Goal: Check status: Check status

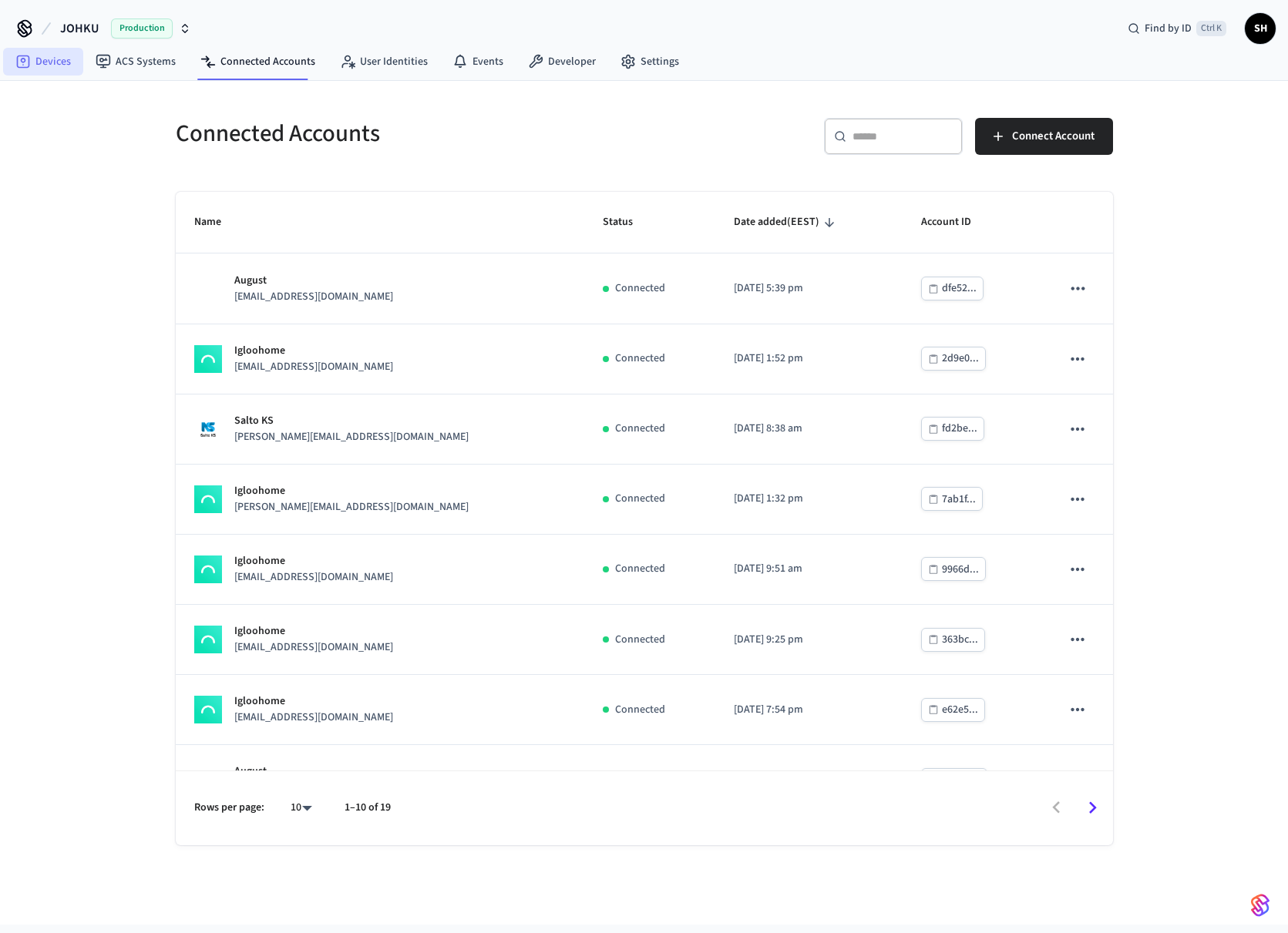
click at [46, 59] on link "Devices" at bounding box center [43, 61] width 80 height 28
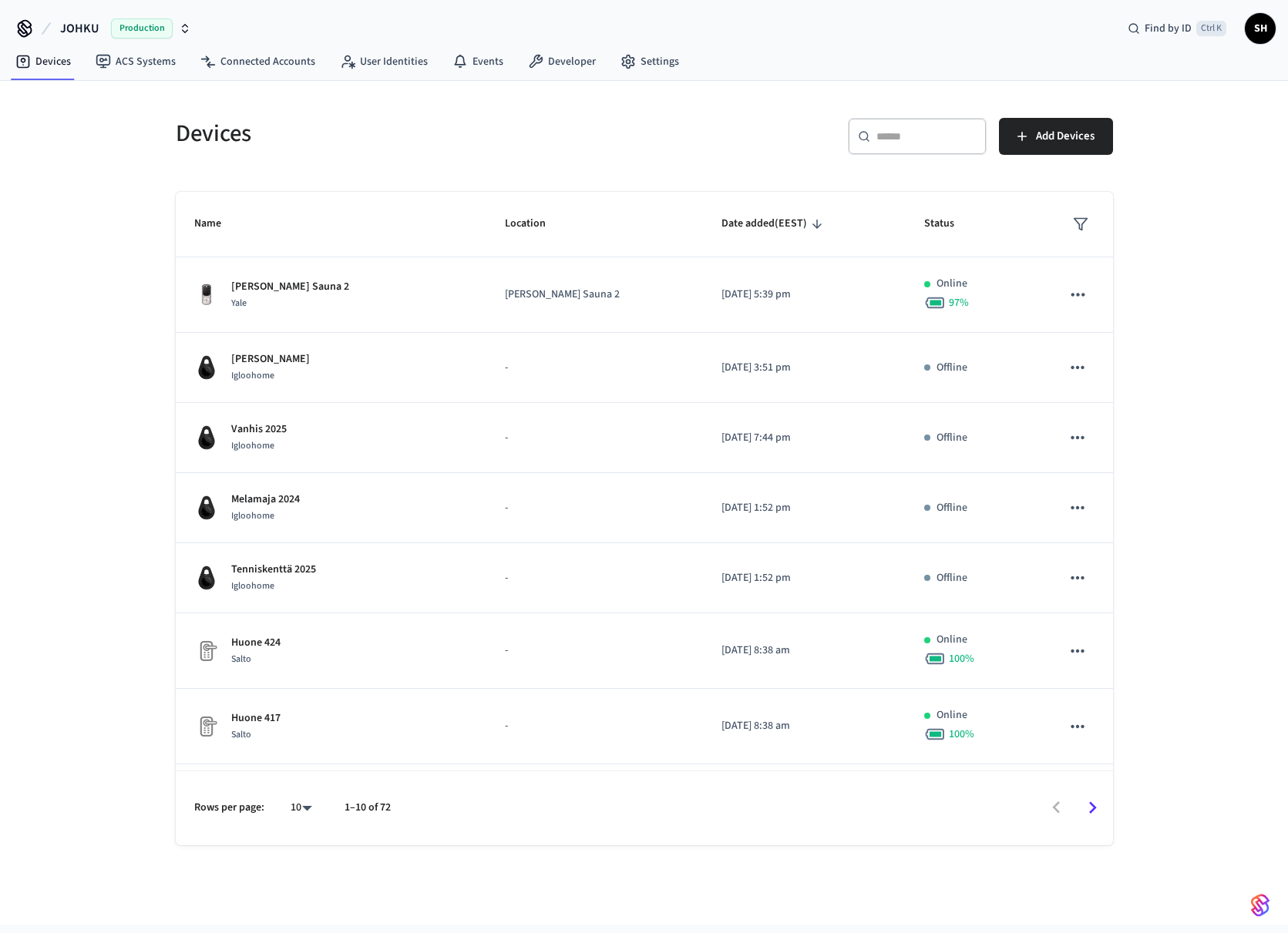
click at [890, 136] on input "text" at bounding box center [926, 136] width 100 height 15
click at [250, 65] on link "Connected Accounts" at bounding box center [257, 61] width 139 height 28
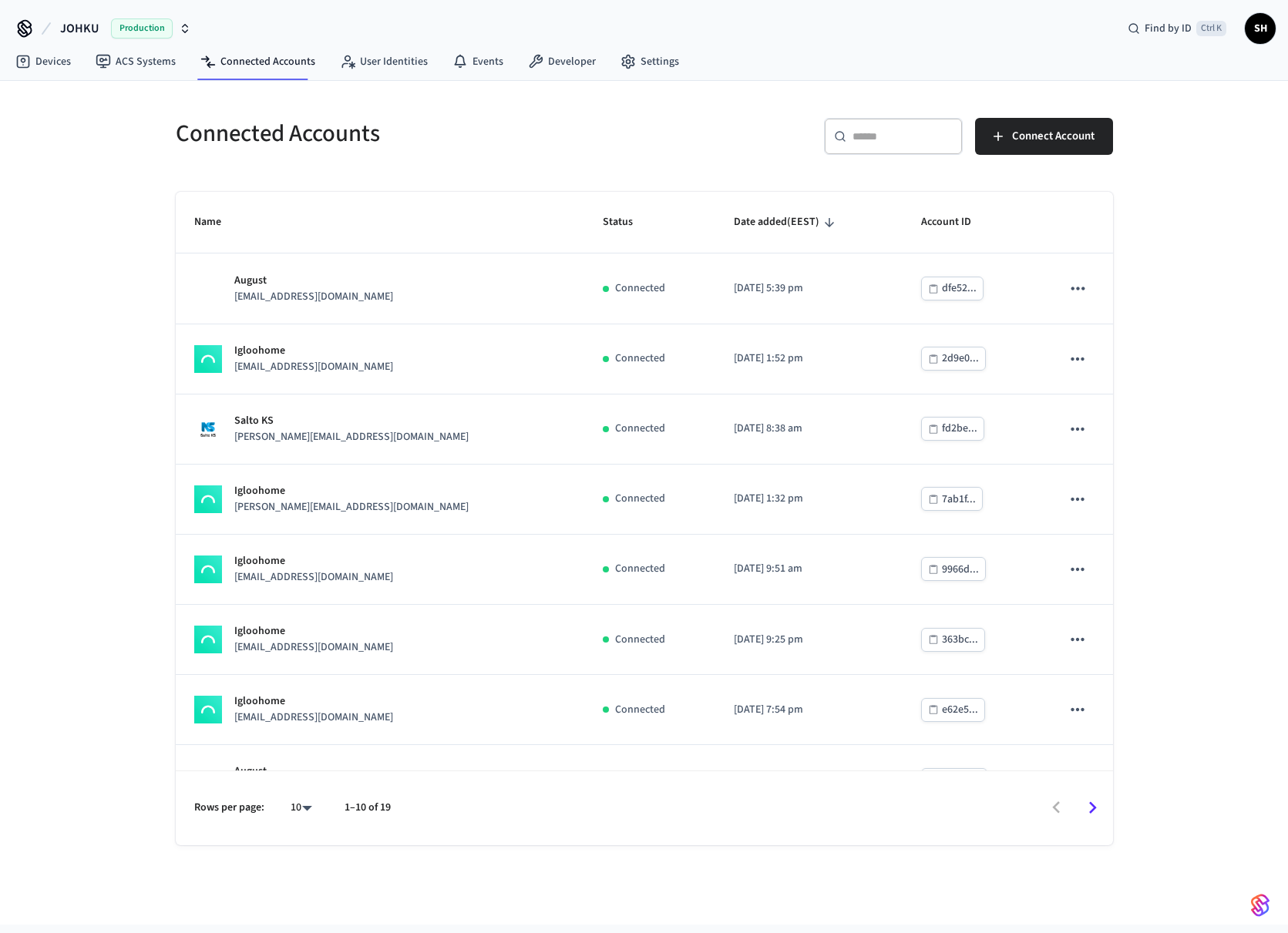
click at [897, 123] on div "​ ​" at bounding box center [893, 137] width 139 height 37
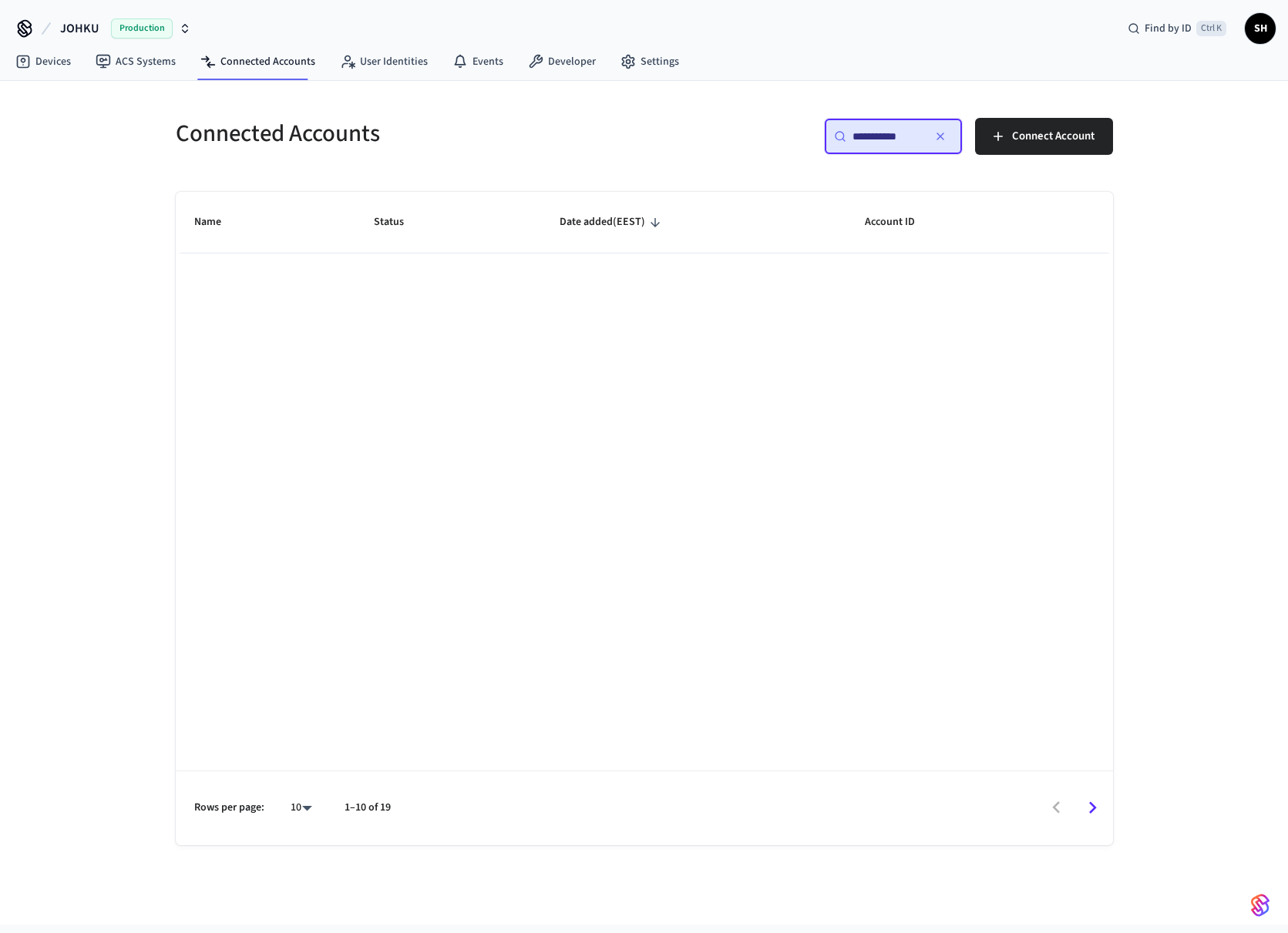
type input "**********"
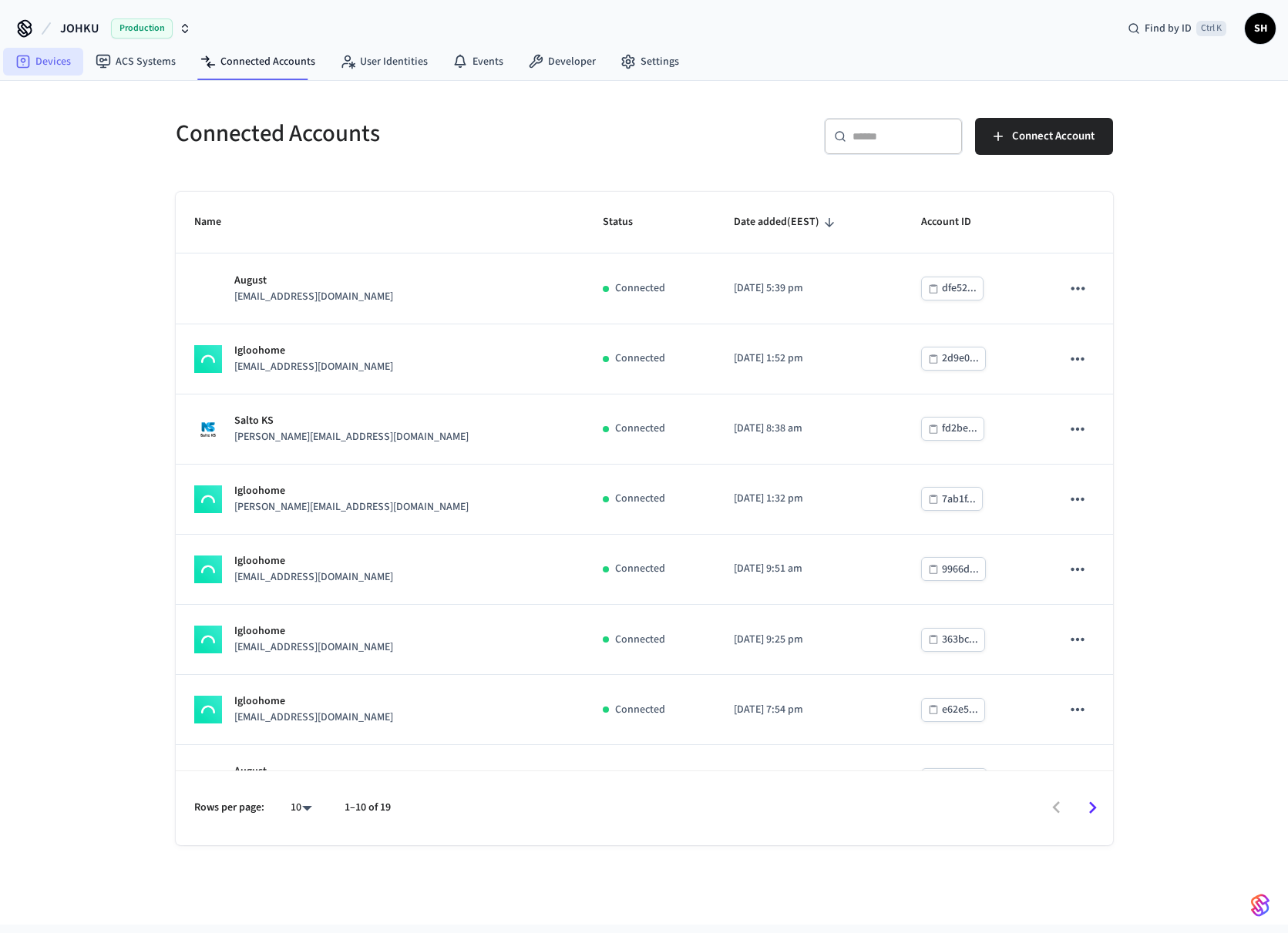
click at [62, 65] on link "Devices" at bounding box center [43, 61] width 80 height 28
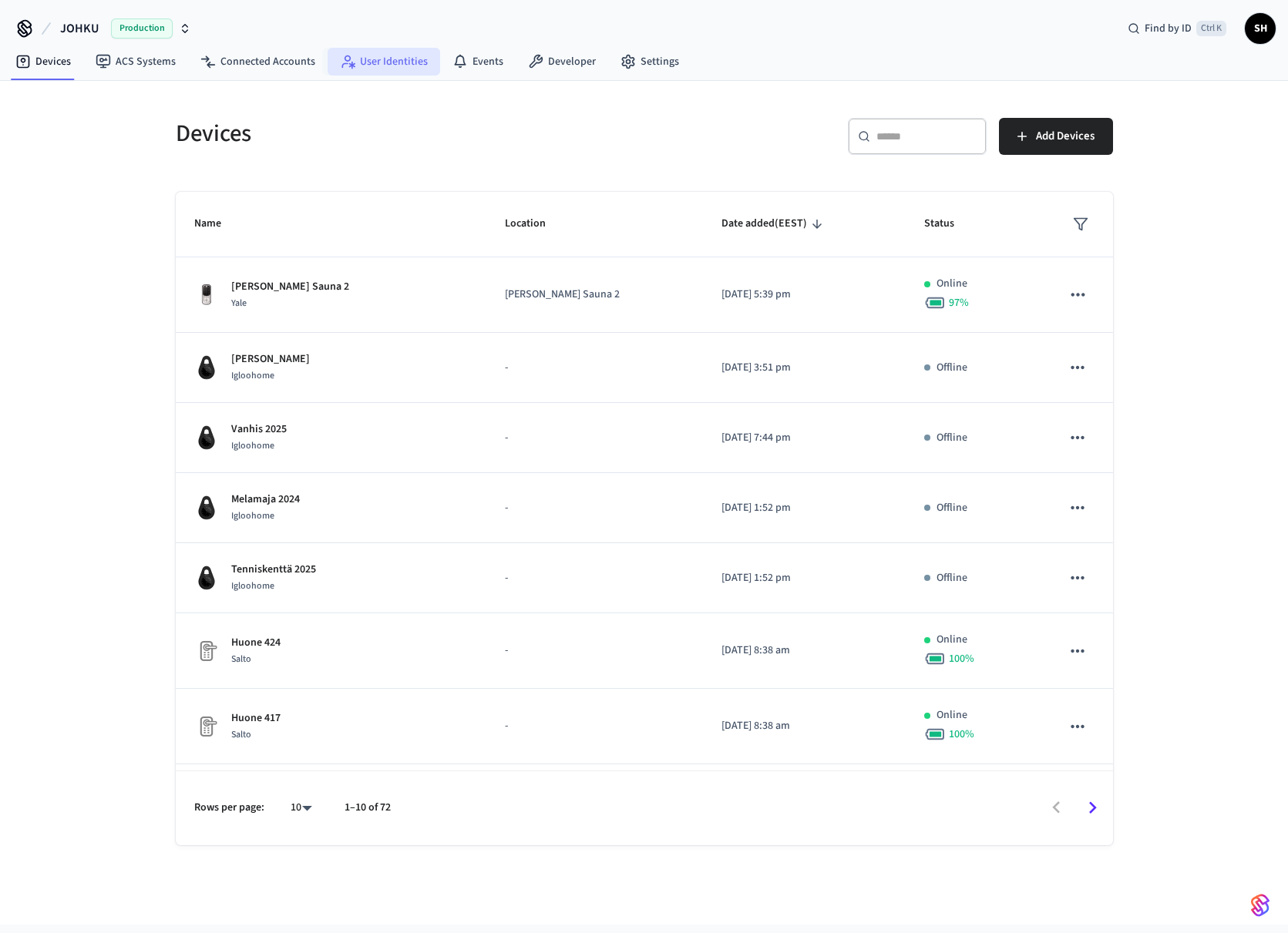
click at [353, 57] on link "User Identities" at bounding box center [384, 61] width 113 height 28
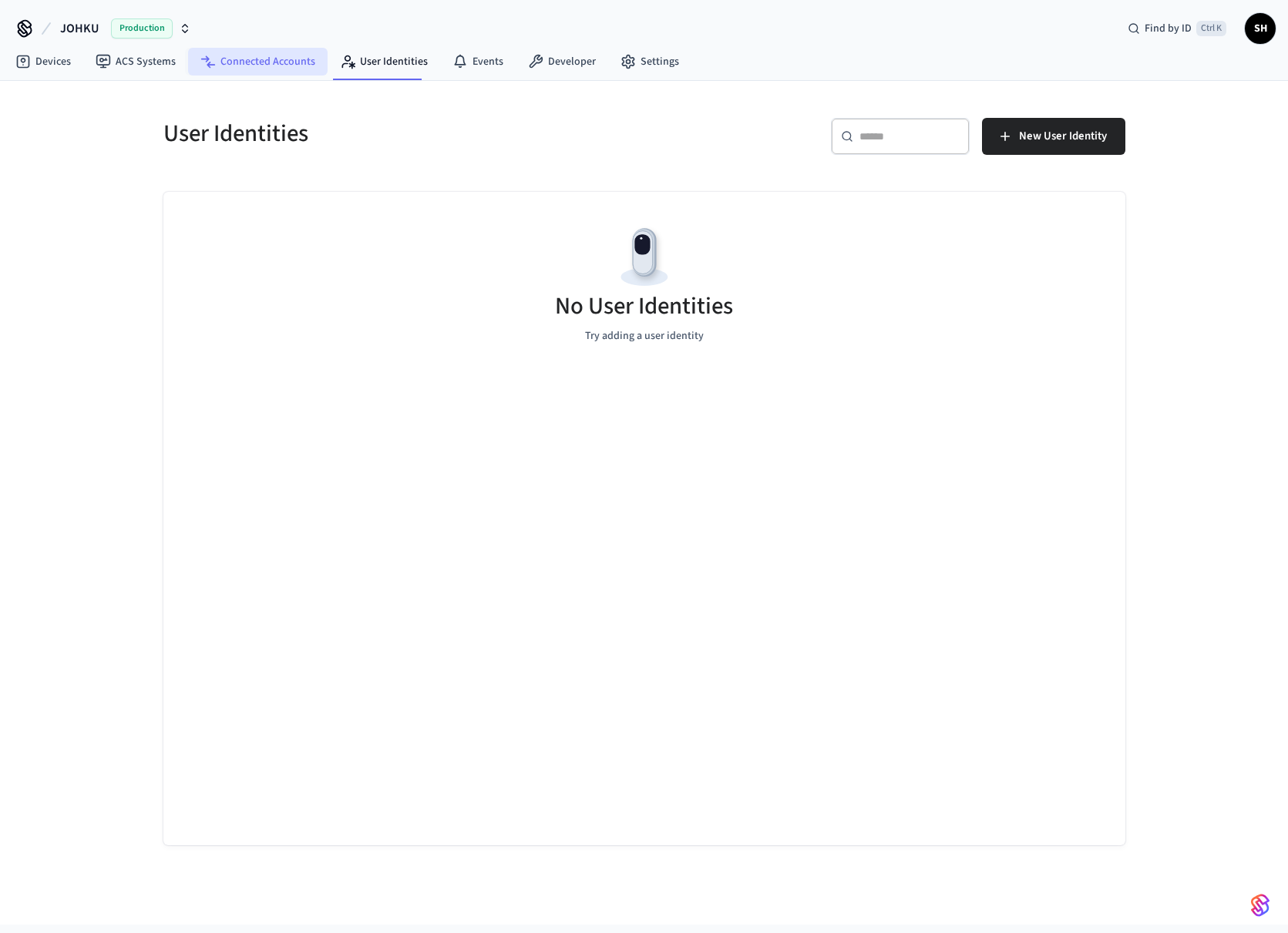
click at [273, 61] on link "Connected Accounts" at bounding box center [257, 61] width 139 height 28
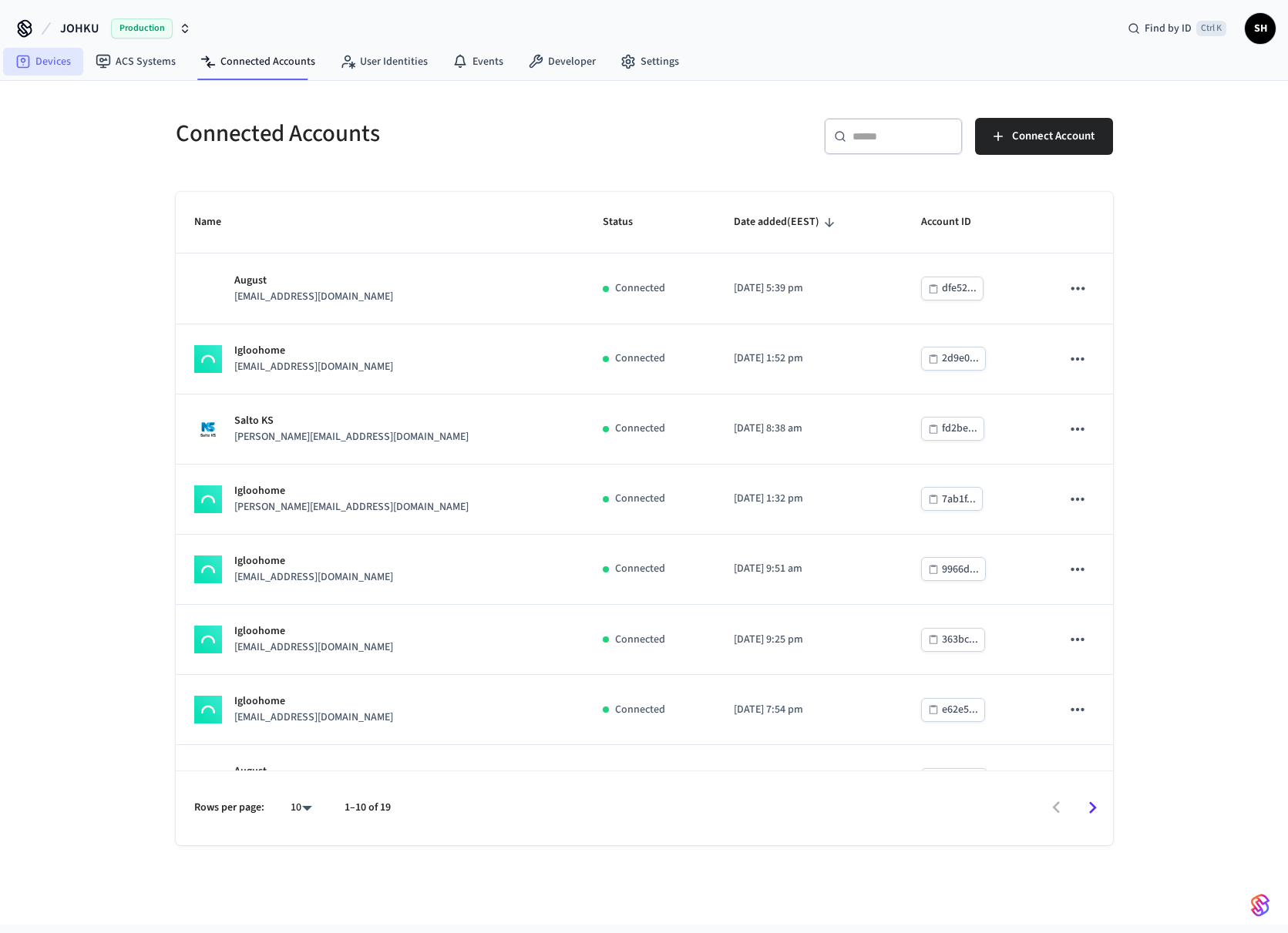
click at [54, 69] on link "Devices" at bounding box center [43, 61] width 80 height 28
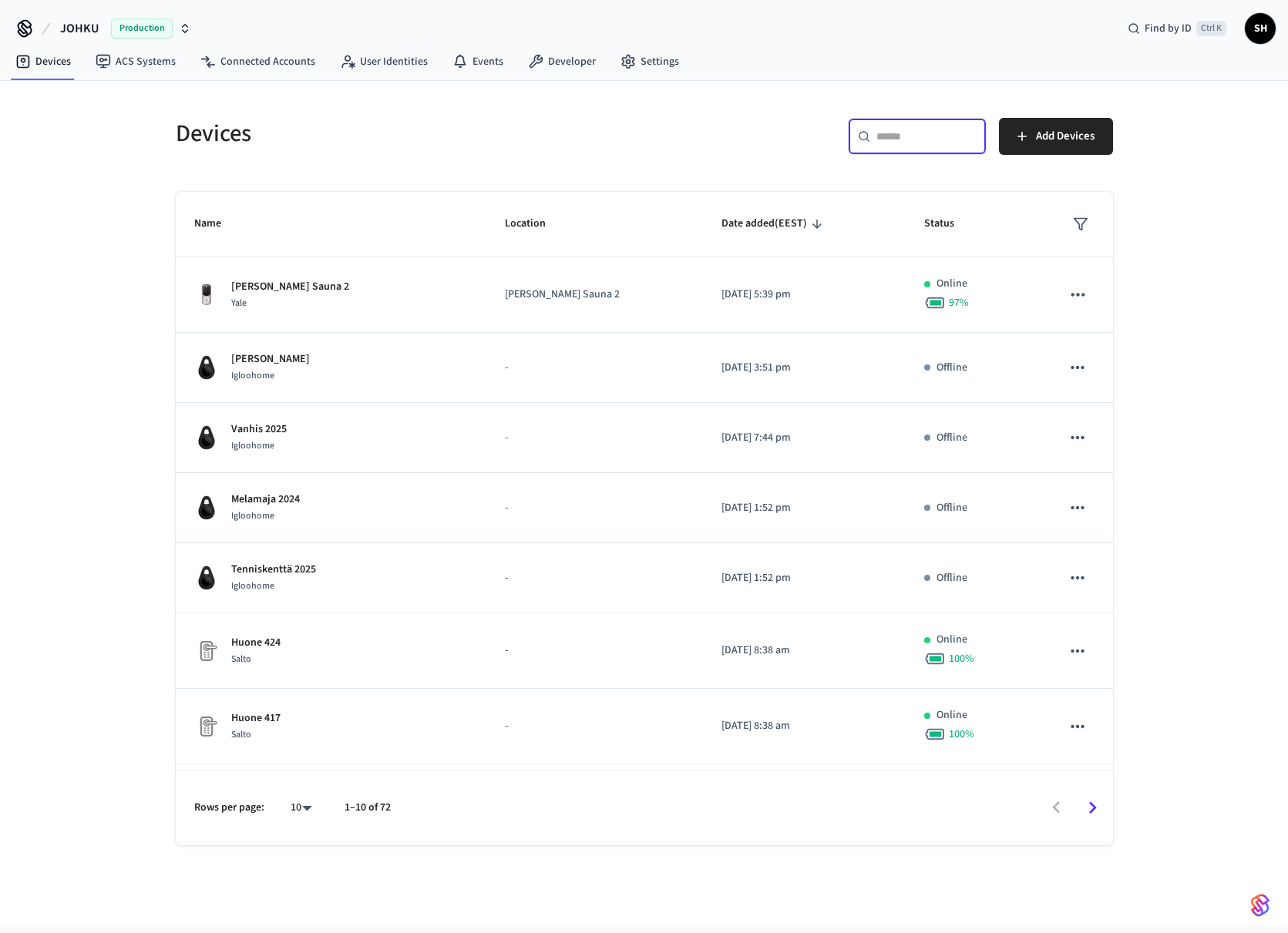
click at [925, 138] on input "text" at bounding box center [926, 136] width 100 height 15
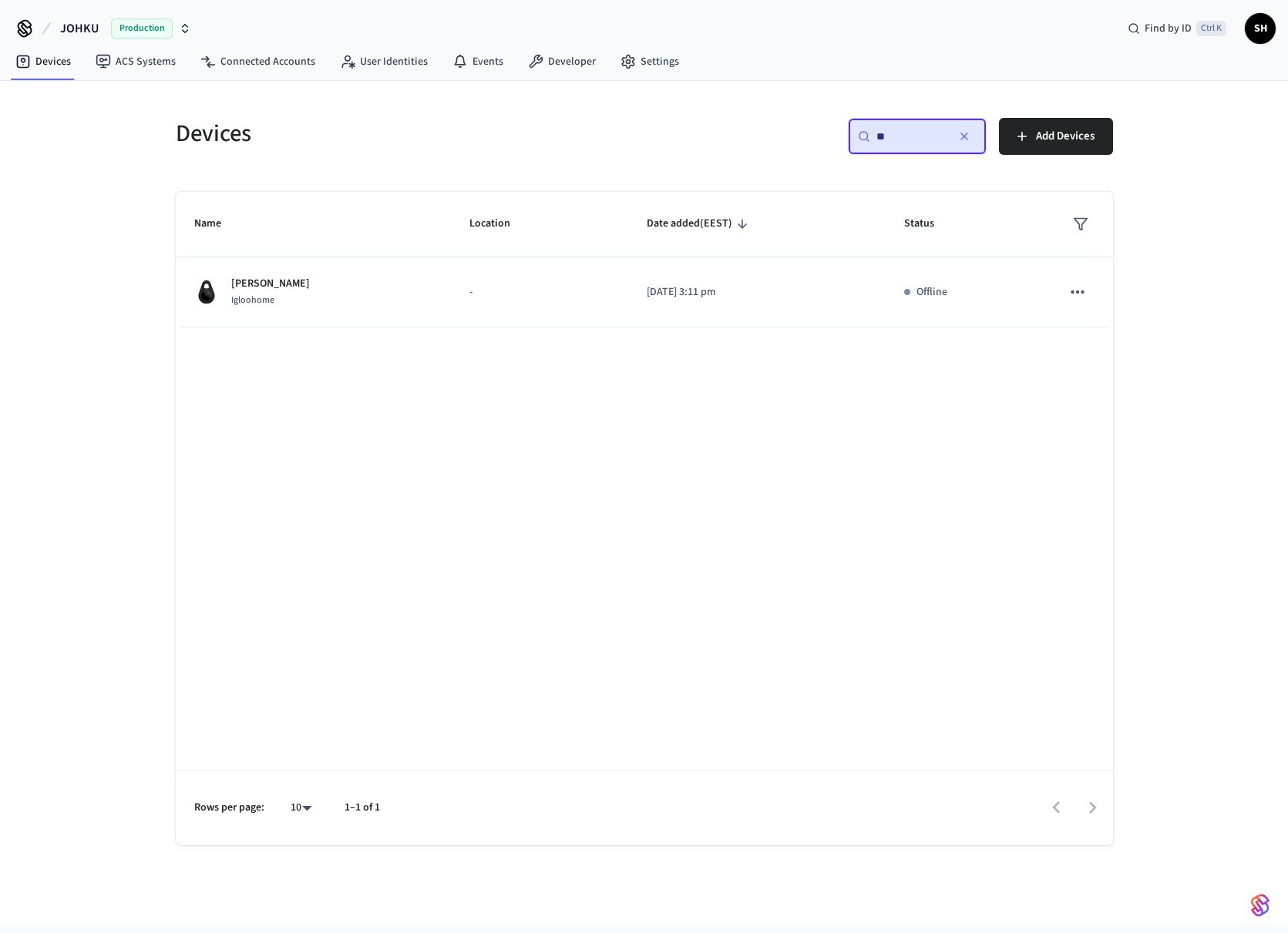
type input "*"
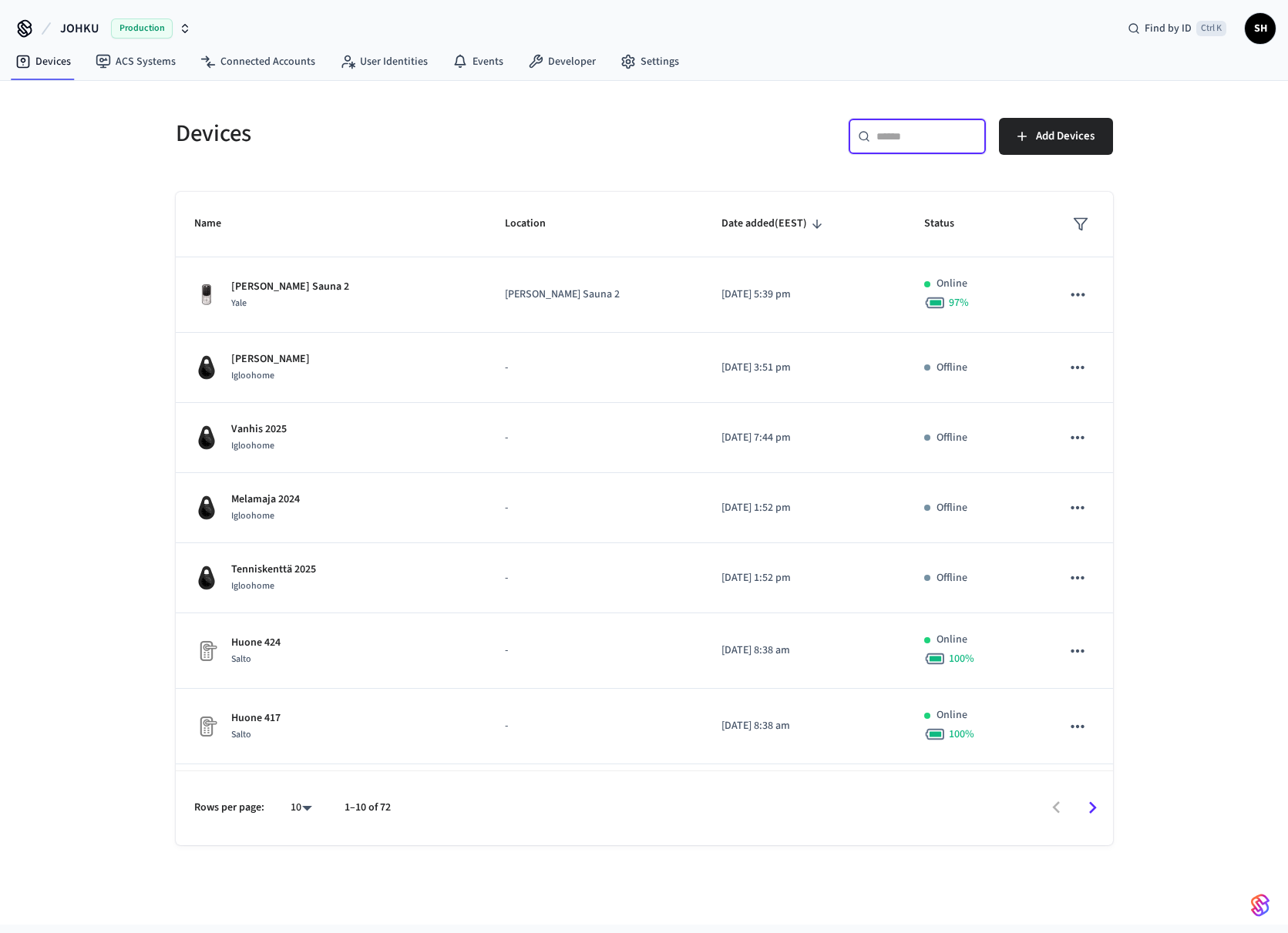
click at [1262, 23] on span "SH" at bounding box center [1260, 28] width 28 height 28
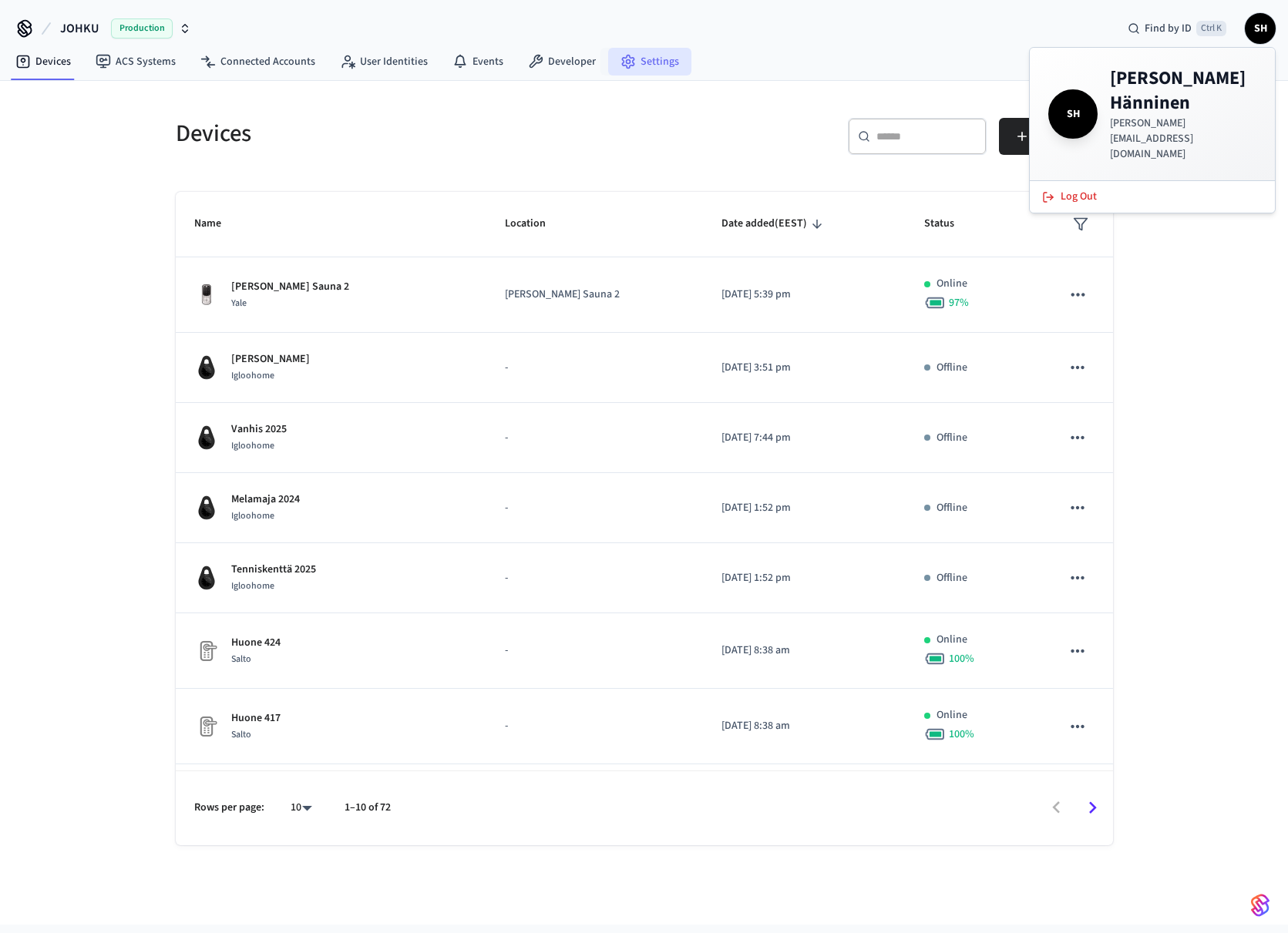
click at [651, 60] on link "Settings" at bounding box center [650, 61] width 84 height 28
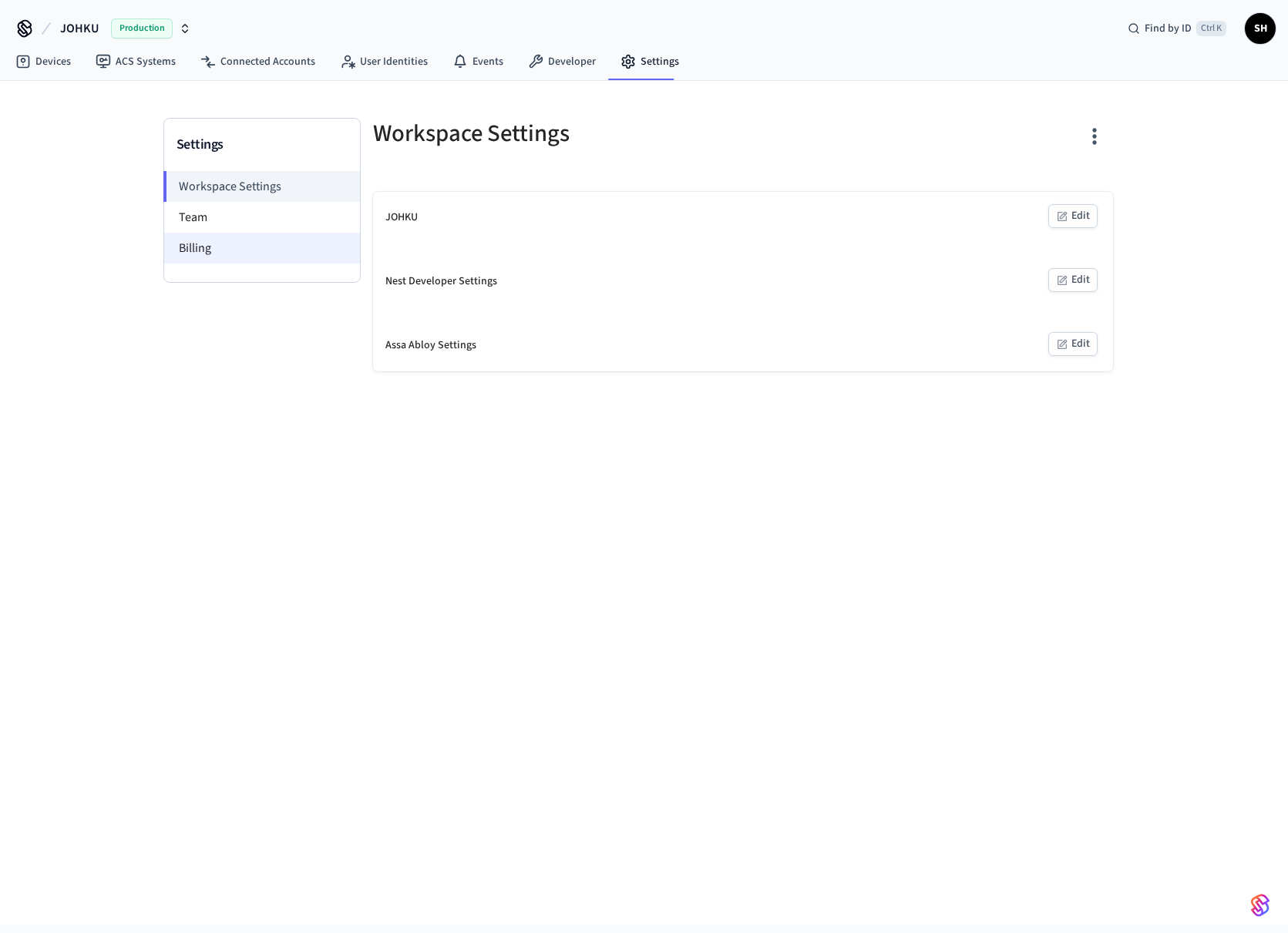
click at [203, 250] on li "Billing" at bounding box center [261, 248] width 195 height 31
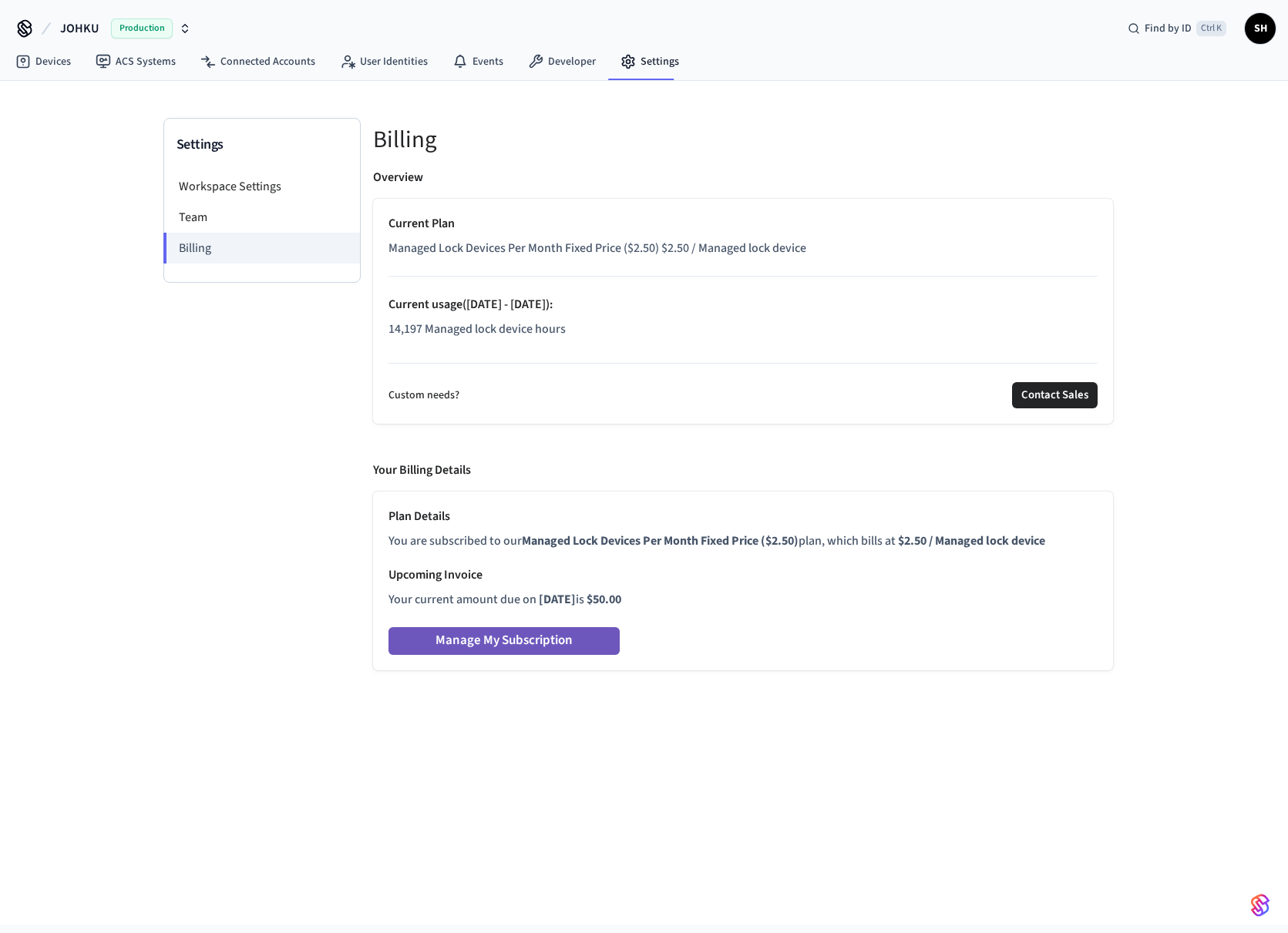
click at [517, 643] on button "Manage My Subscription" at bounding box center [504, 640] width 232 height 28
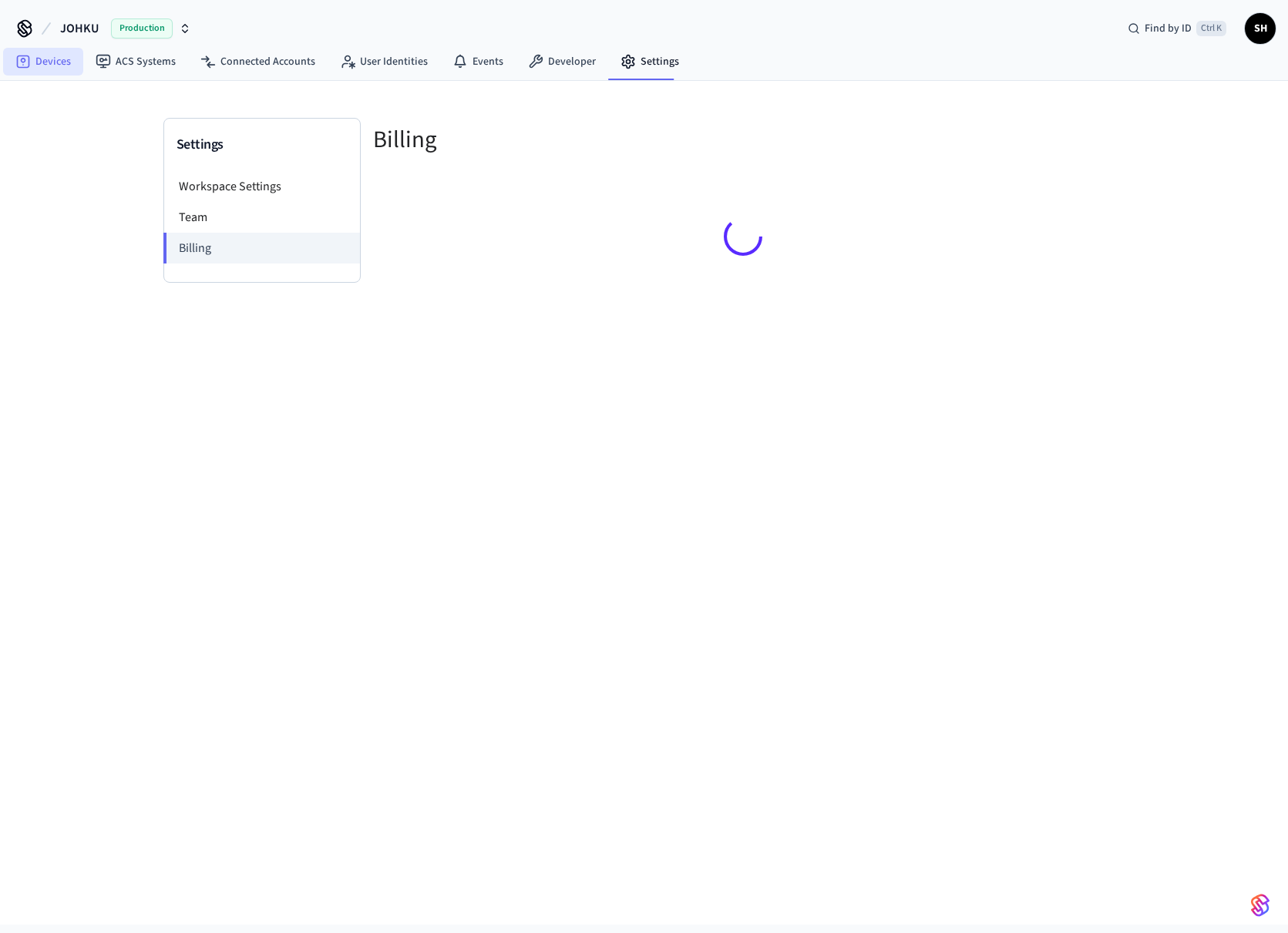
click at [71, 60] on link "Devices" at bounding box center [43, 61] width 80 height 28
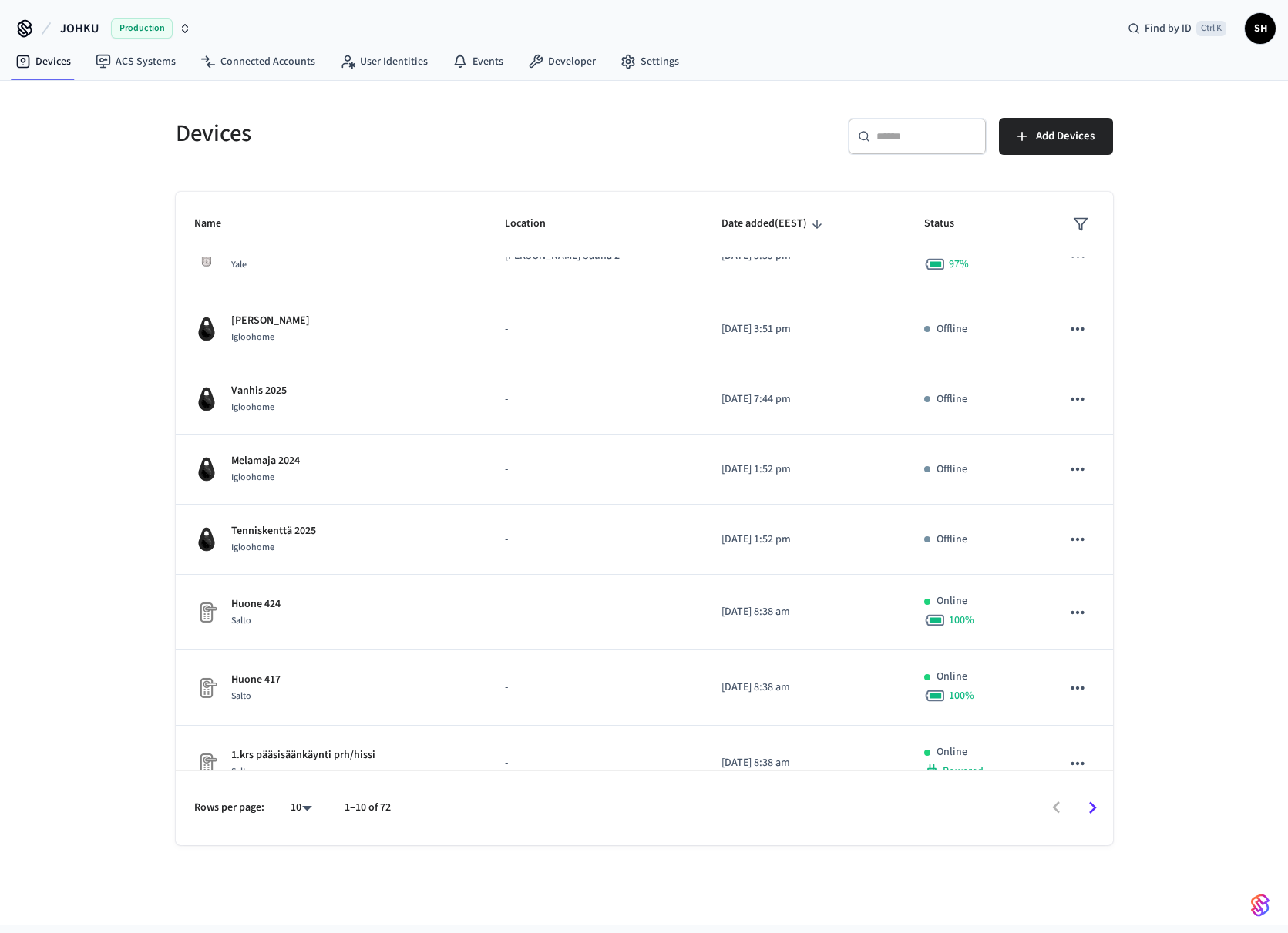
scroll to position [220, 0]
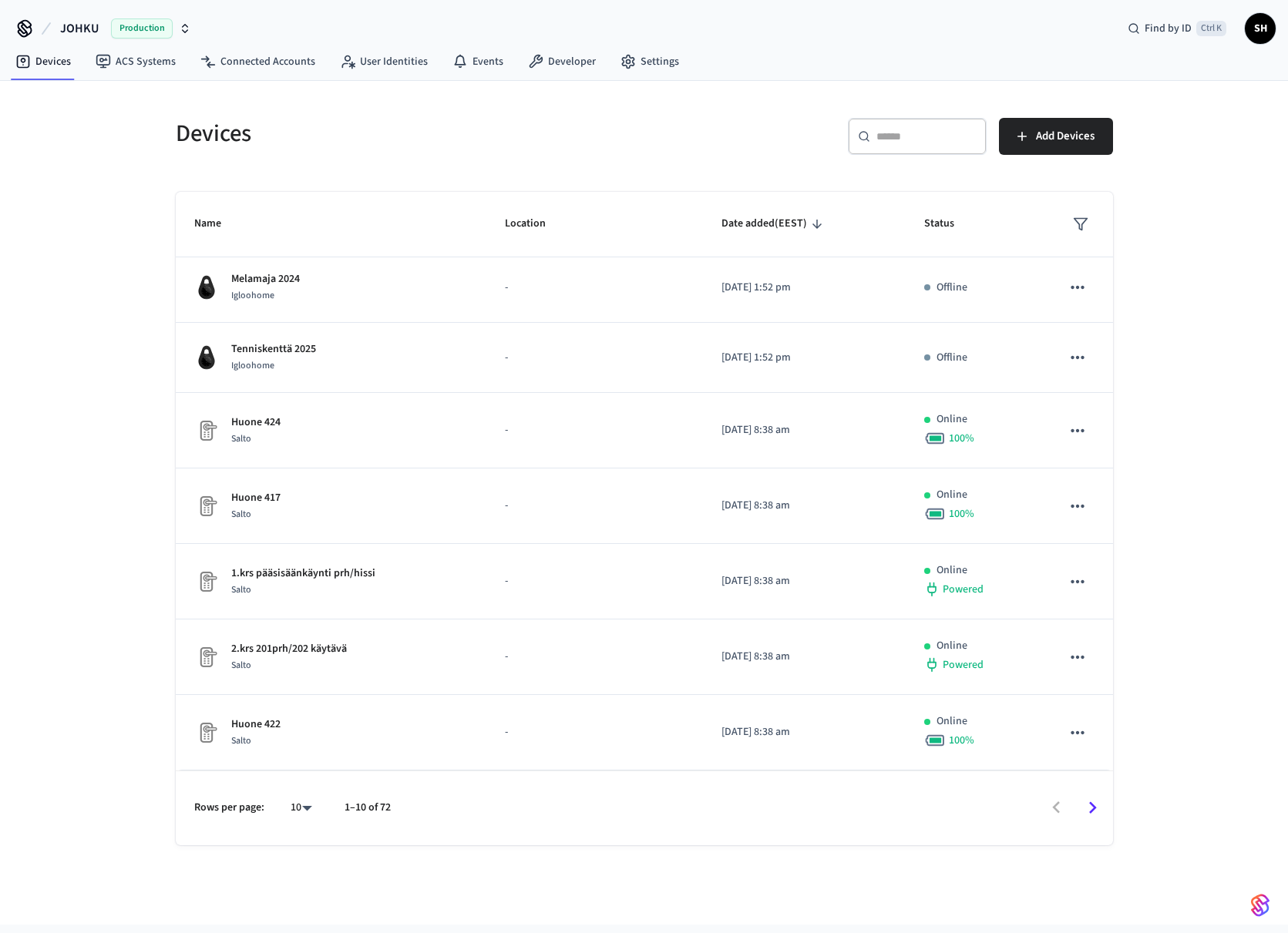
click at [307, 810] on body "JOHKU Production Find by ID Ctrl K SH Devices ACS Systems Connected Accounts Us…" at bounding box center [644, 462] width 1288 height 924
click at [300, 879] on li "All" at bounding box center [294, 887] width 41 height 41
type input "**"
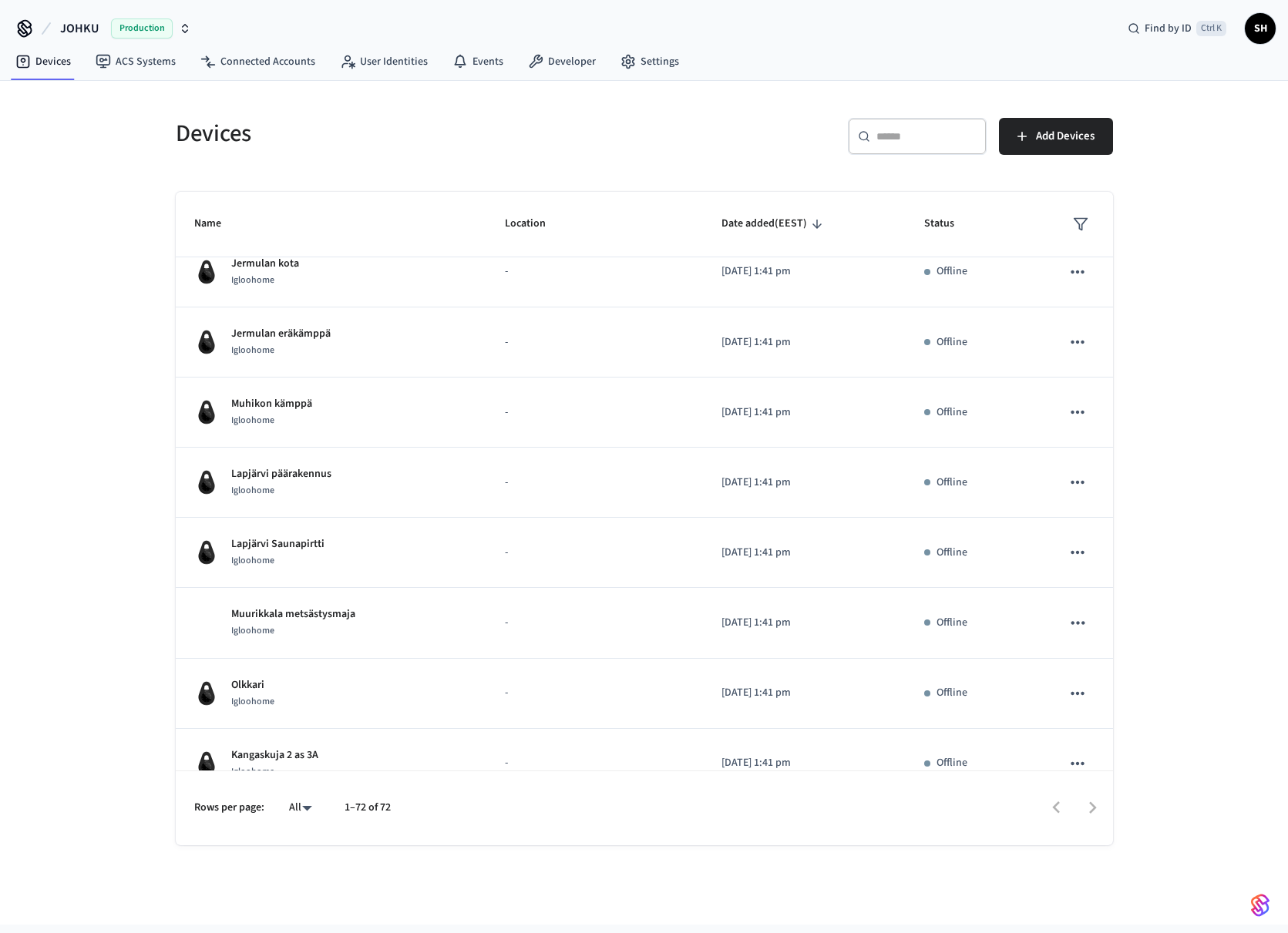
scroll to position [2685, 0]
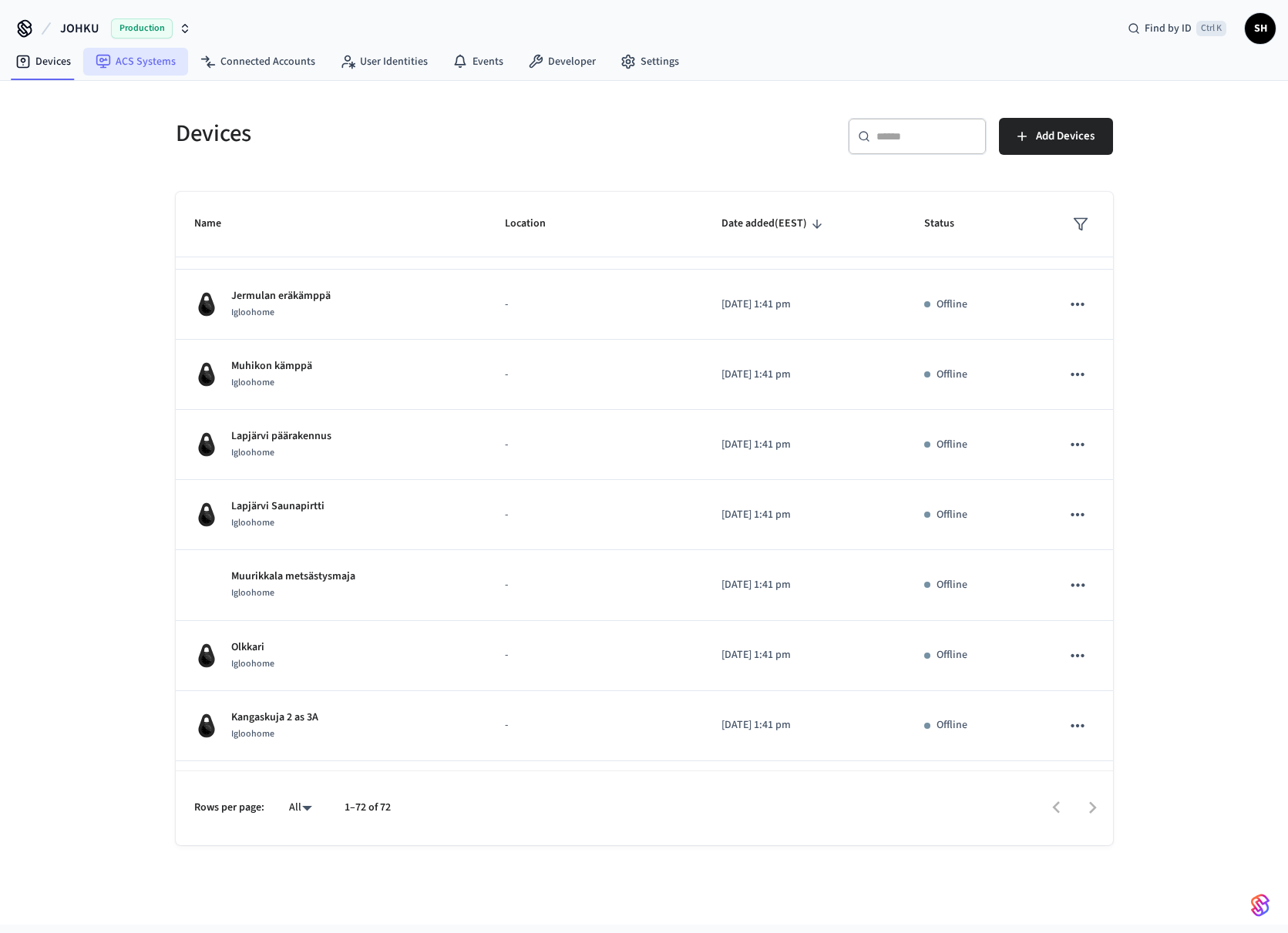
click at [125, 56] on link "ACS Systems" at bounding box center [136, 61] width 105 height 28
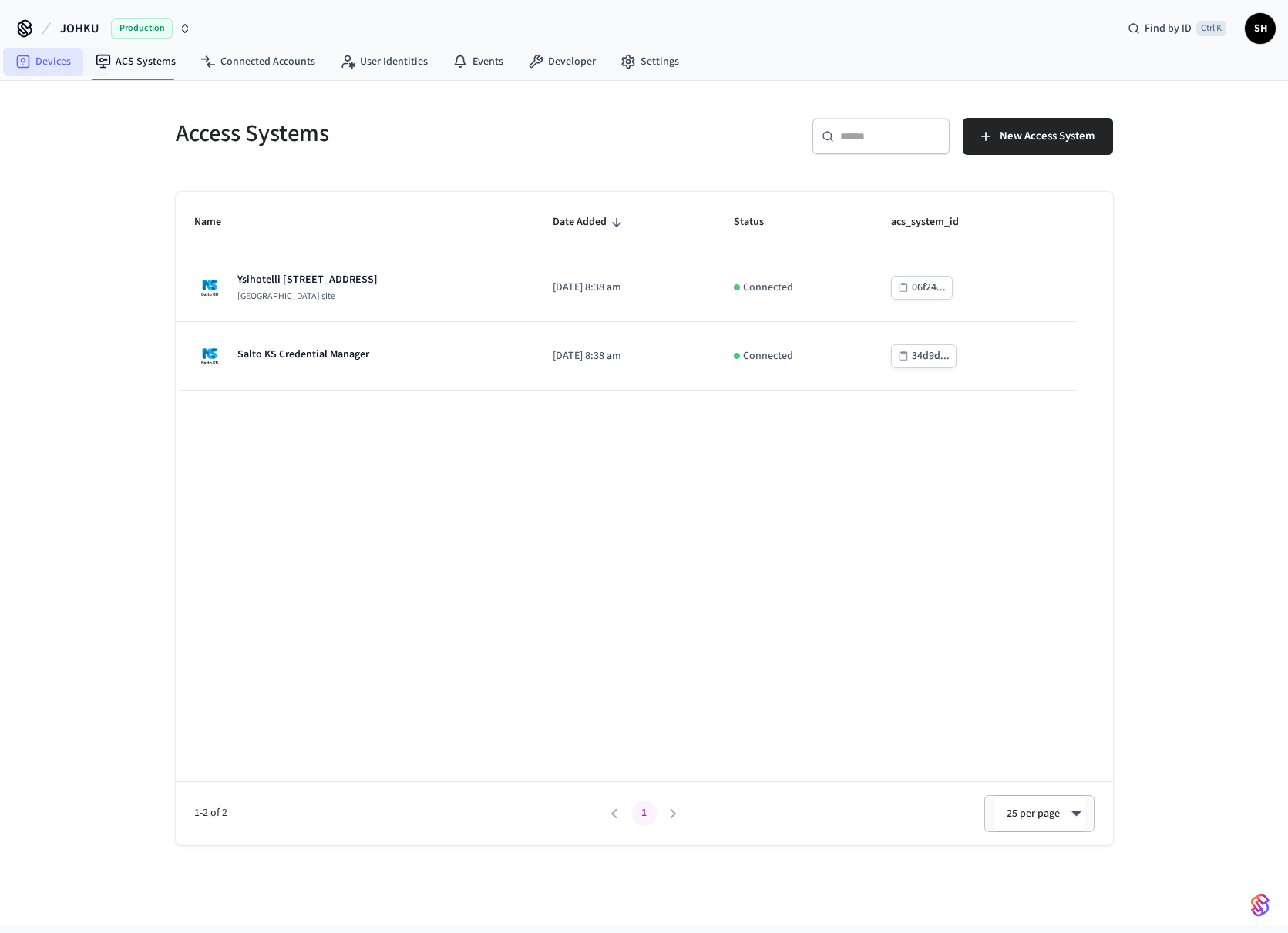
click at [62, 63] on link "Devices" at bounding box center [43, 61] width 80 height 28
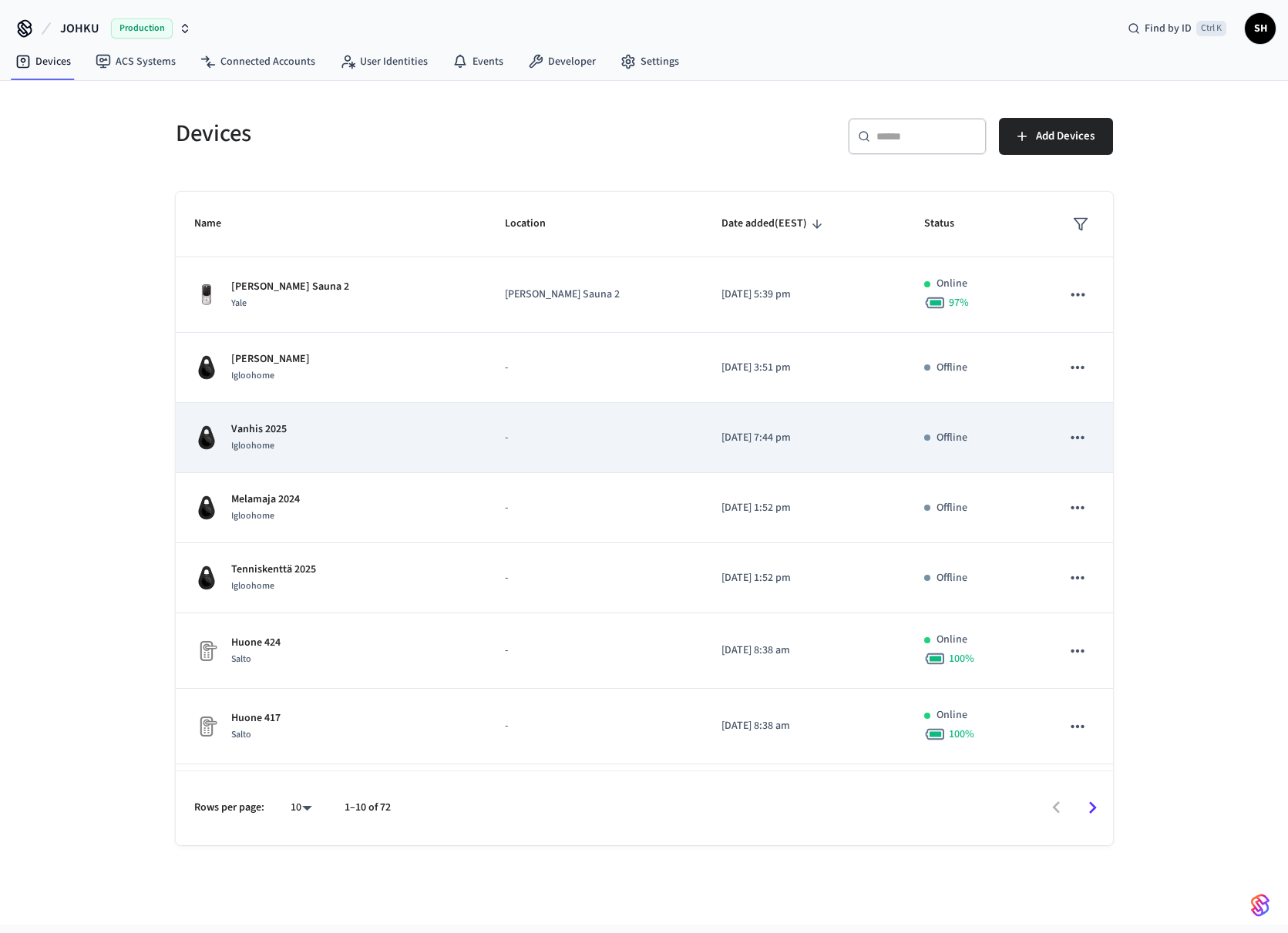
click at [407, 430] on div "Vanhis 2025 Igloohome" at bounding box center [331, 437] width 273 height 32
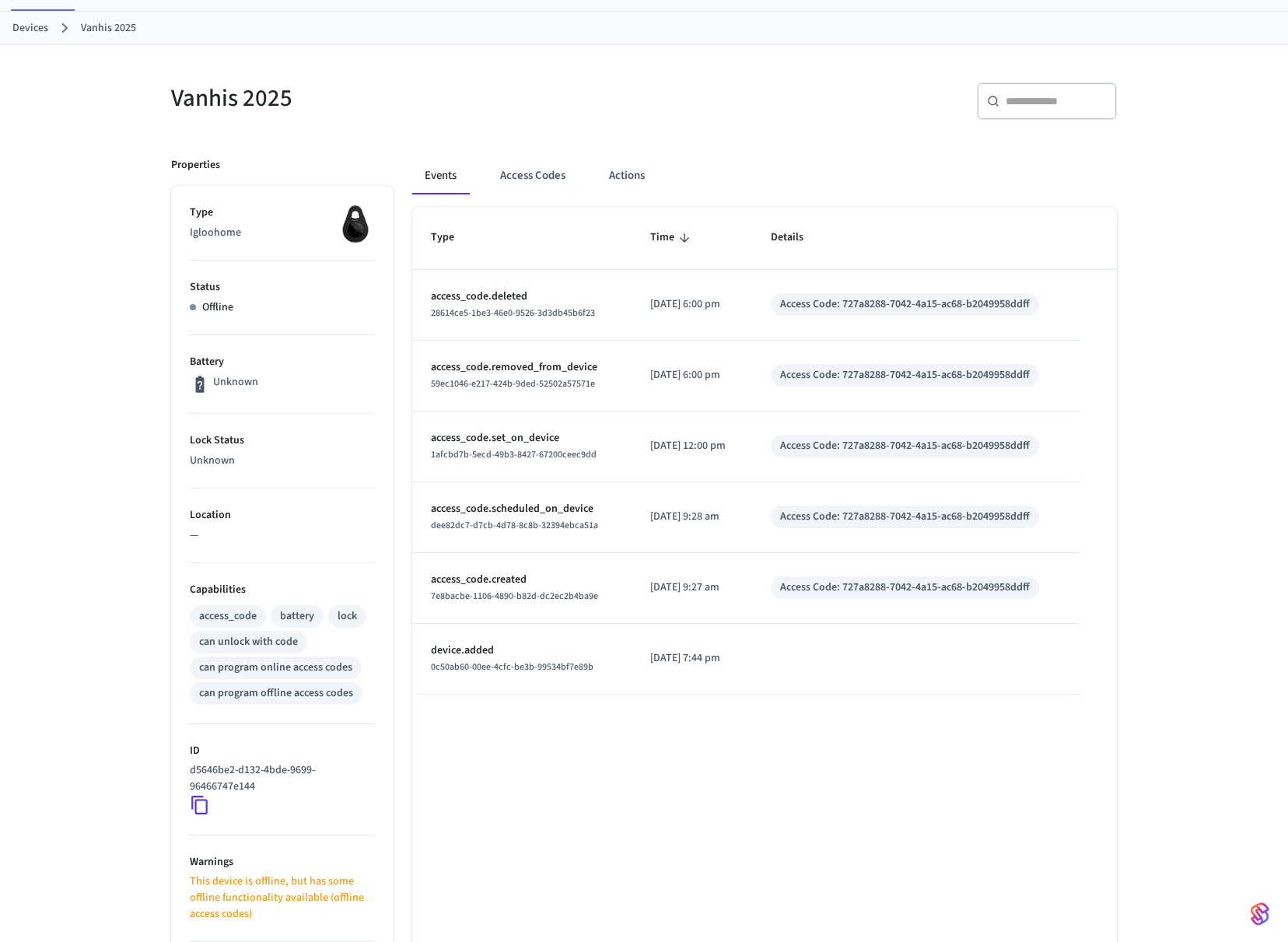
scroll to position [277, 0]
